Goal: Information Seeking & Learning: Learn about a topic

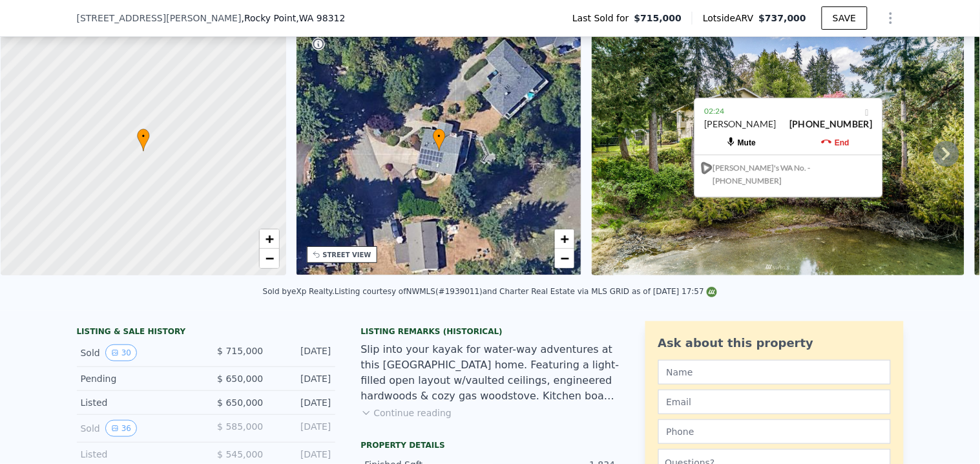
scroll to position [67, 0]
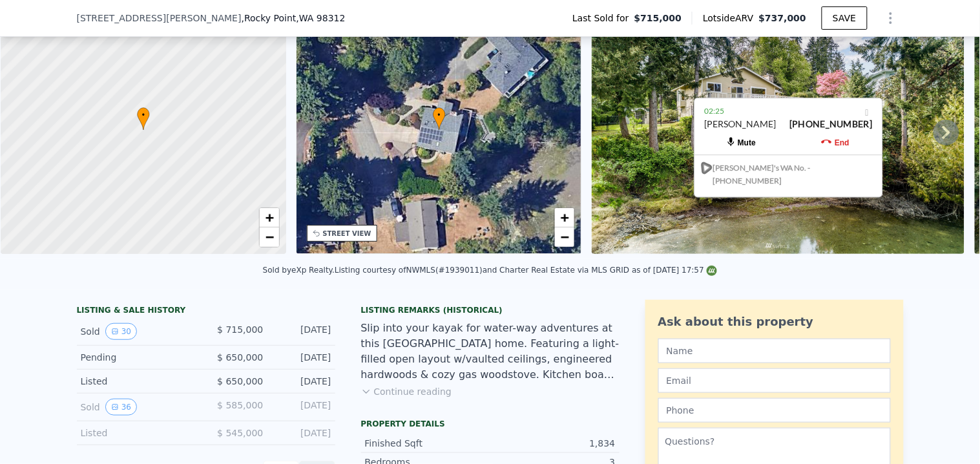
click at [397, 398] on button "Continue reading" at bounding box center [406, 391] width 91 height 13
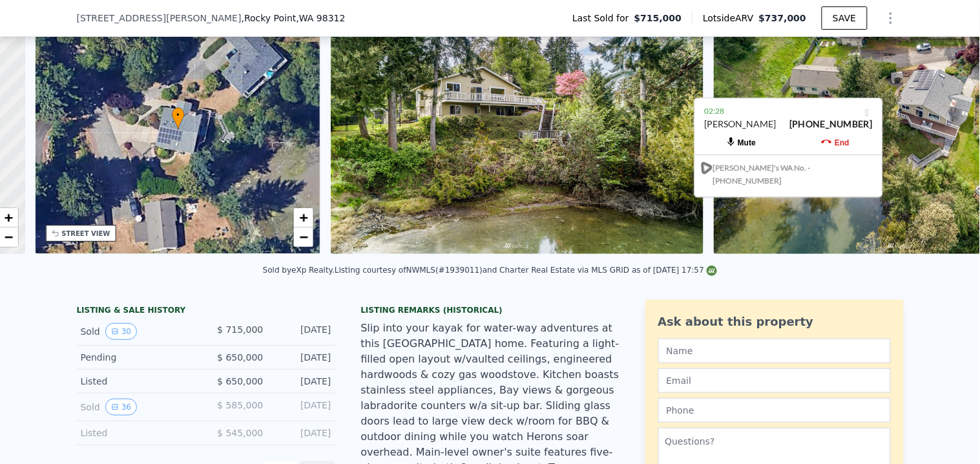
scroll to position [0, 300]
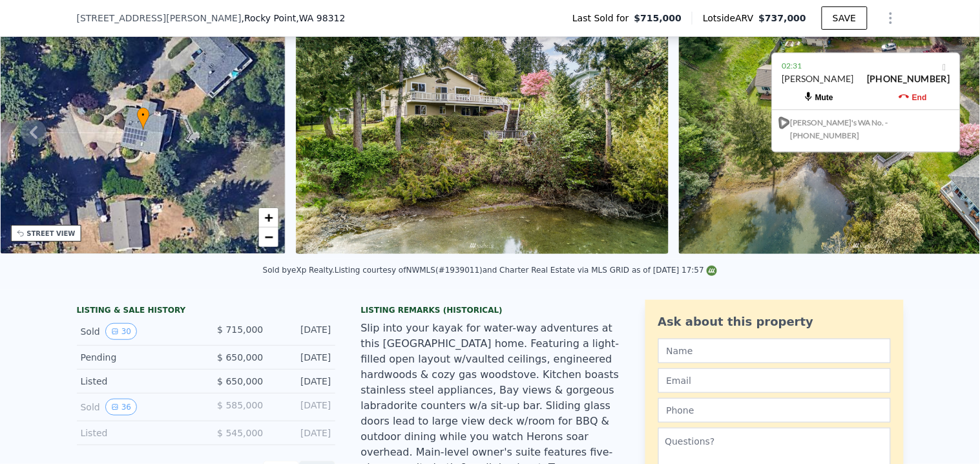
drag, startPoint x: 792, startPoint y: 109, endPoint x: 857, endPoint y: 67, distance: 77.1
click at [857, 67] on div "02:31" at bounding box center [866, 65] width 168 height 13
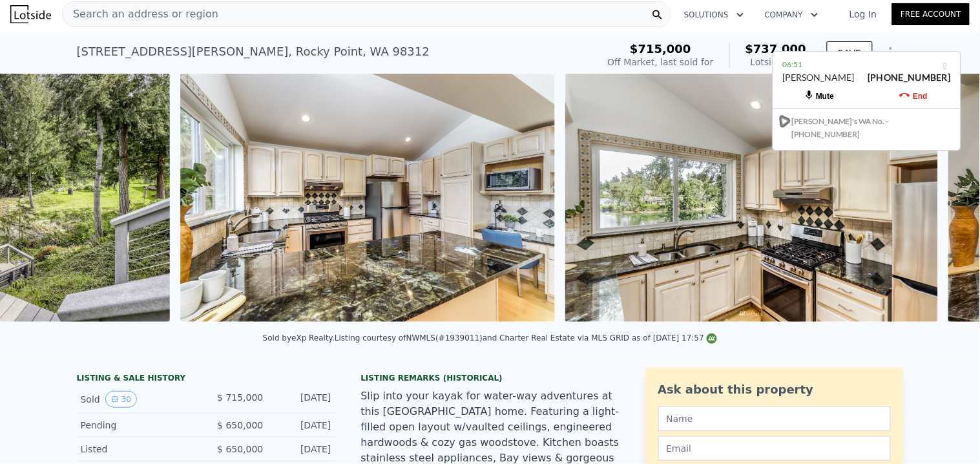
scroll to position [0, 5201]
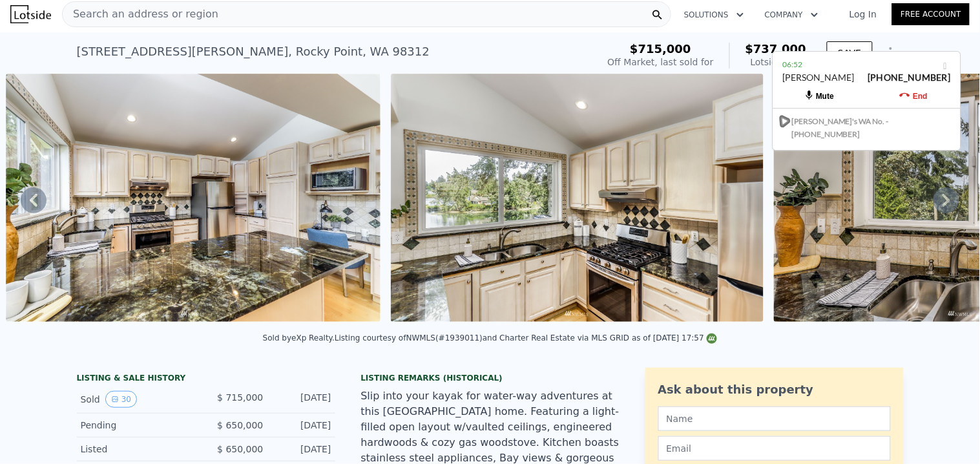
click at [556, 259] on img at bounding box center [577, 198] width 373 height 248
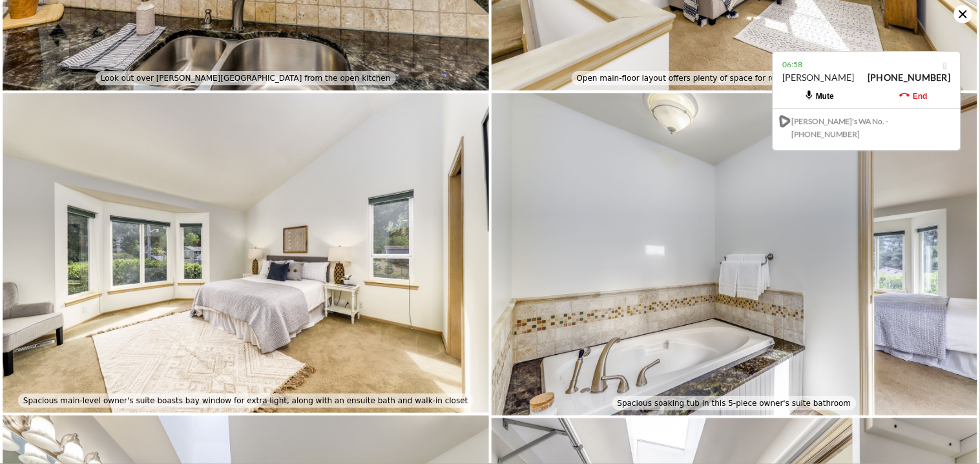
scroll to position [2574, 0]
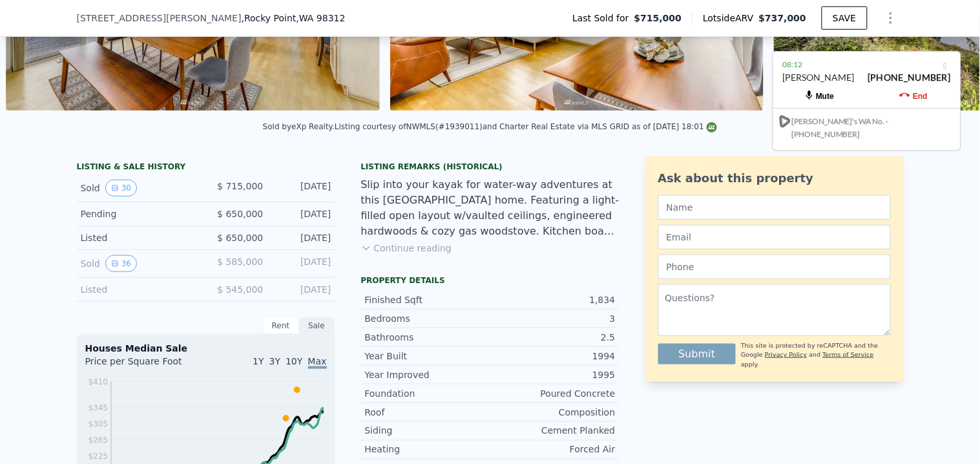
scroll to position [139, 0]
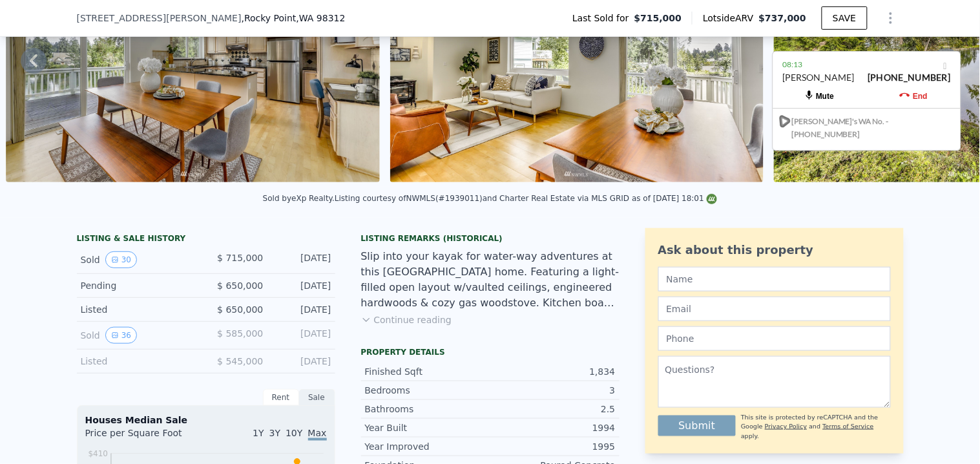
click at [425, 326] on button "Continue reading" at bounding box center [406, 319] width 91 height 13
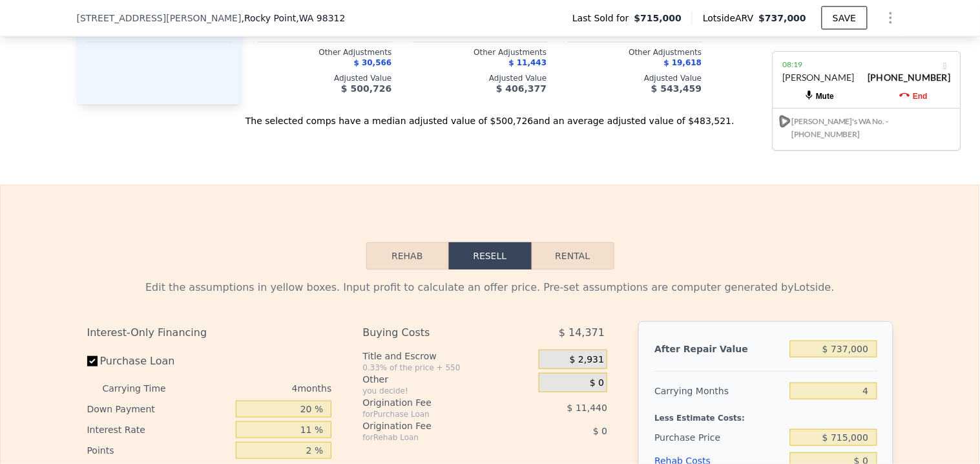
scroll to position [1862, 0]
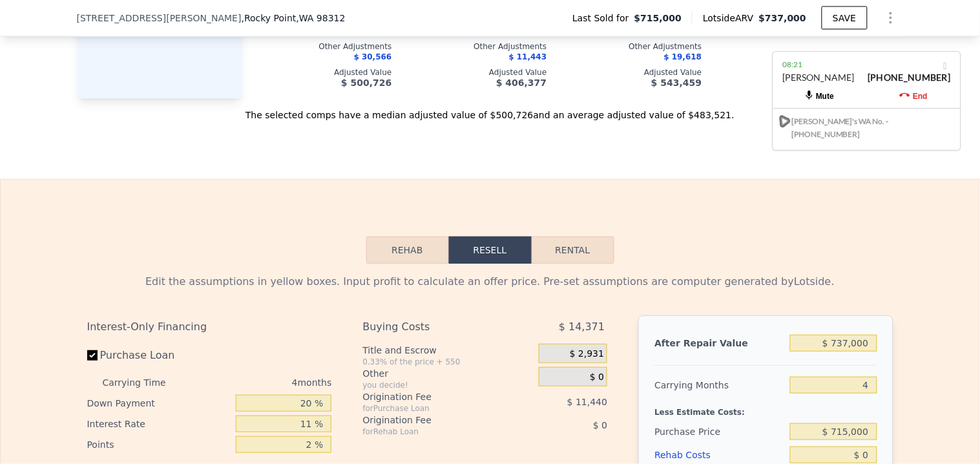
click at [553, 236] on button "Rental" at bounding box center [573, 249] width 83 height 27
select select "30"
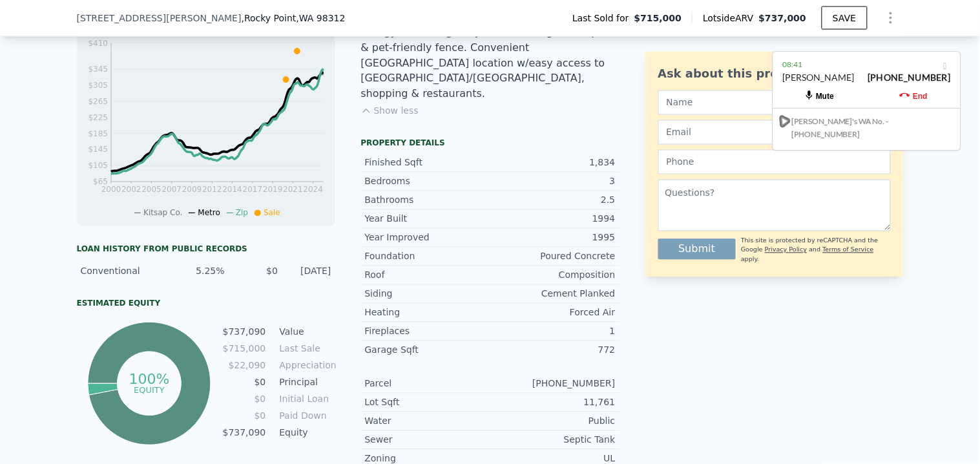
scroll to position [574, 0]
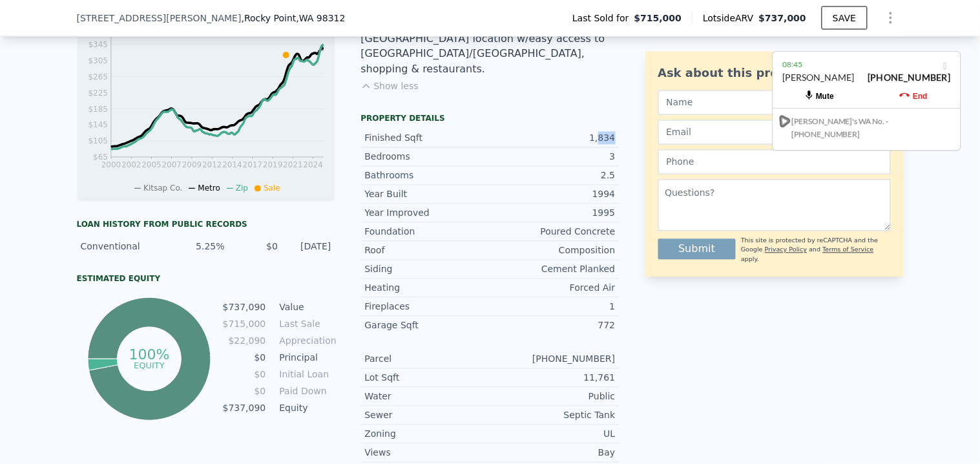
drag, startPoint x: 611, startPoint y: 86, endPoint x: 596, endPoint y: 92, distance: 15.4
click at [596, 129] on div "Finished Sqft 1,834" at bounding box center [490, 138] width 258 height 19
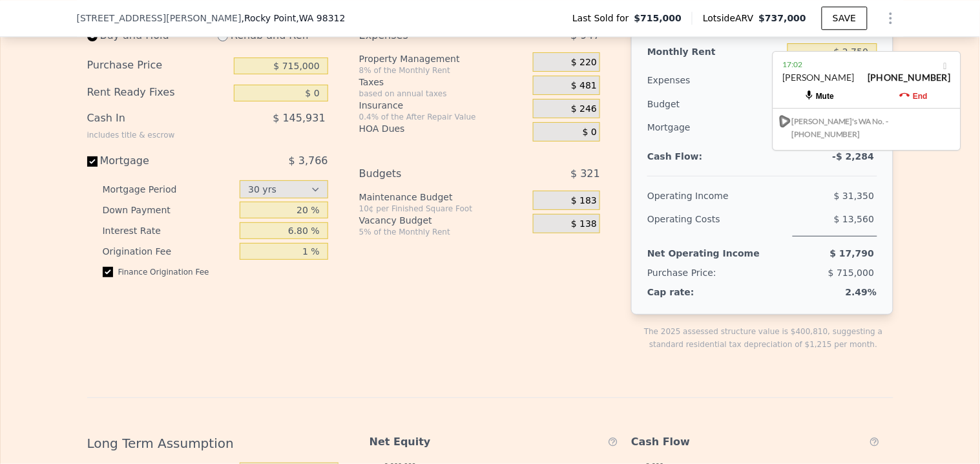
scroll to position [2010, 0]
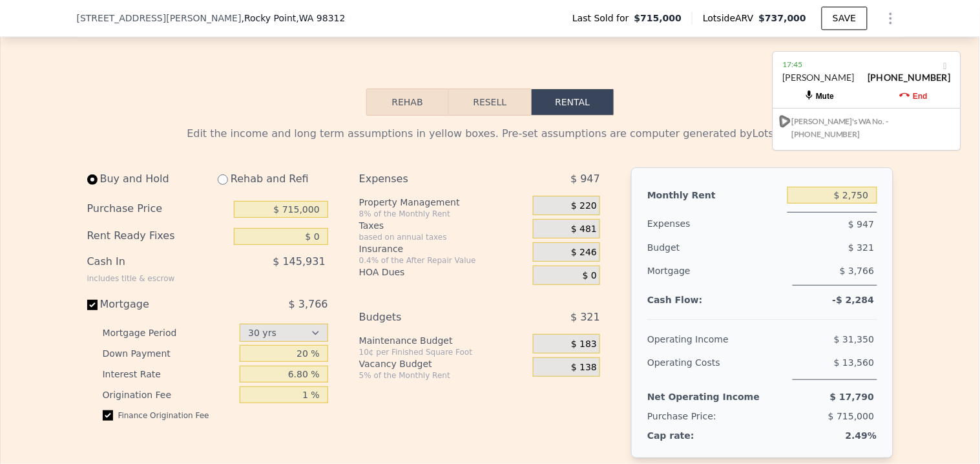
click at [494, 89] on button "Resell" at bounding box center [490, 102] width 82 height 27
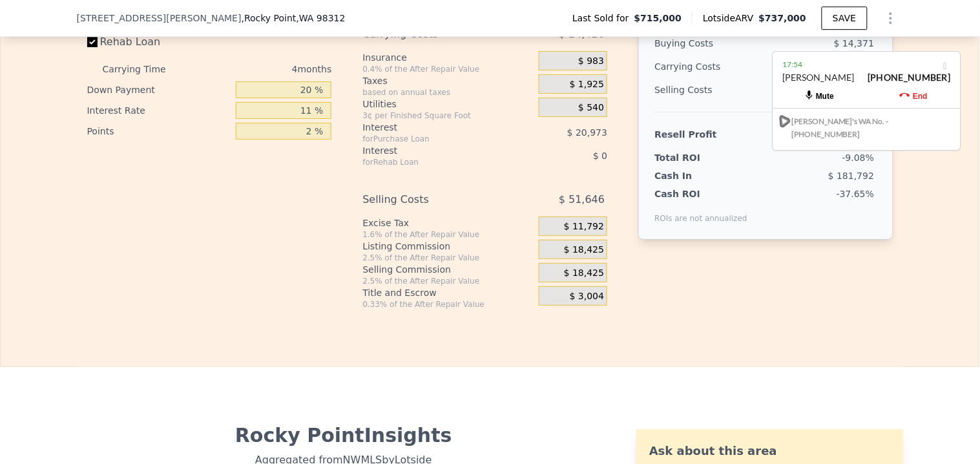
scroll to position [2082, 0]
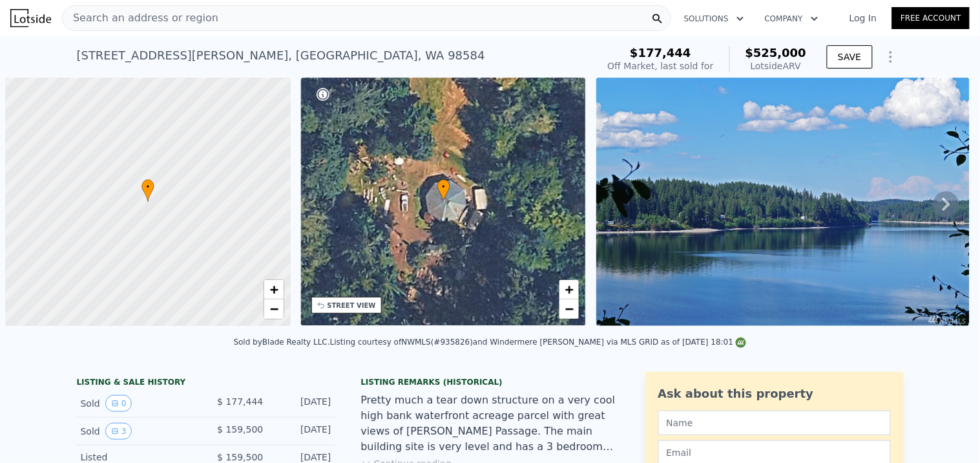
scroll to position [0, 5]
